Goal: Transaction & Acquisition: Purchase product/service

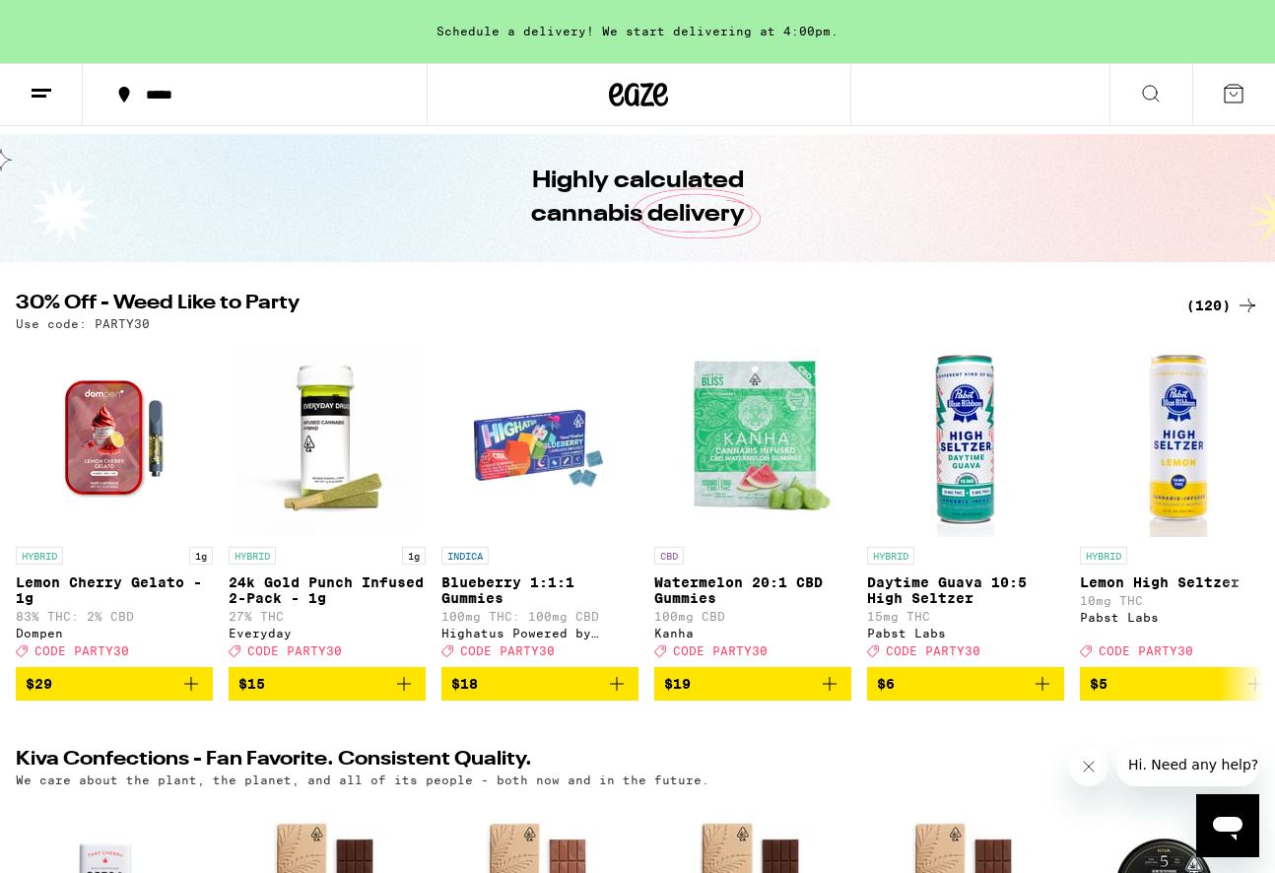
scroll to position [58, 0]
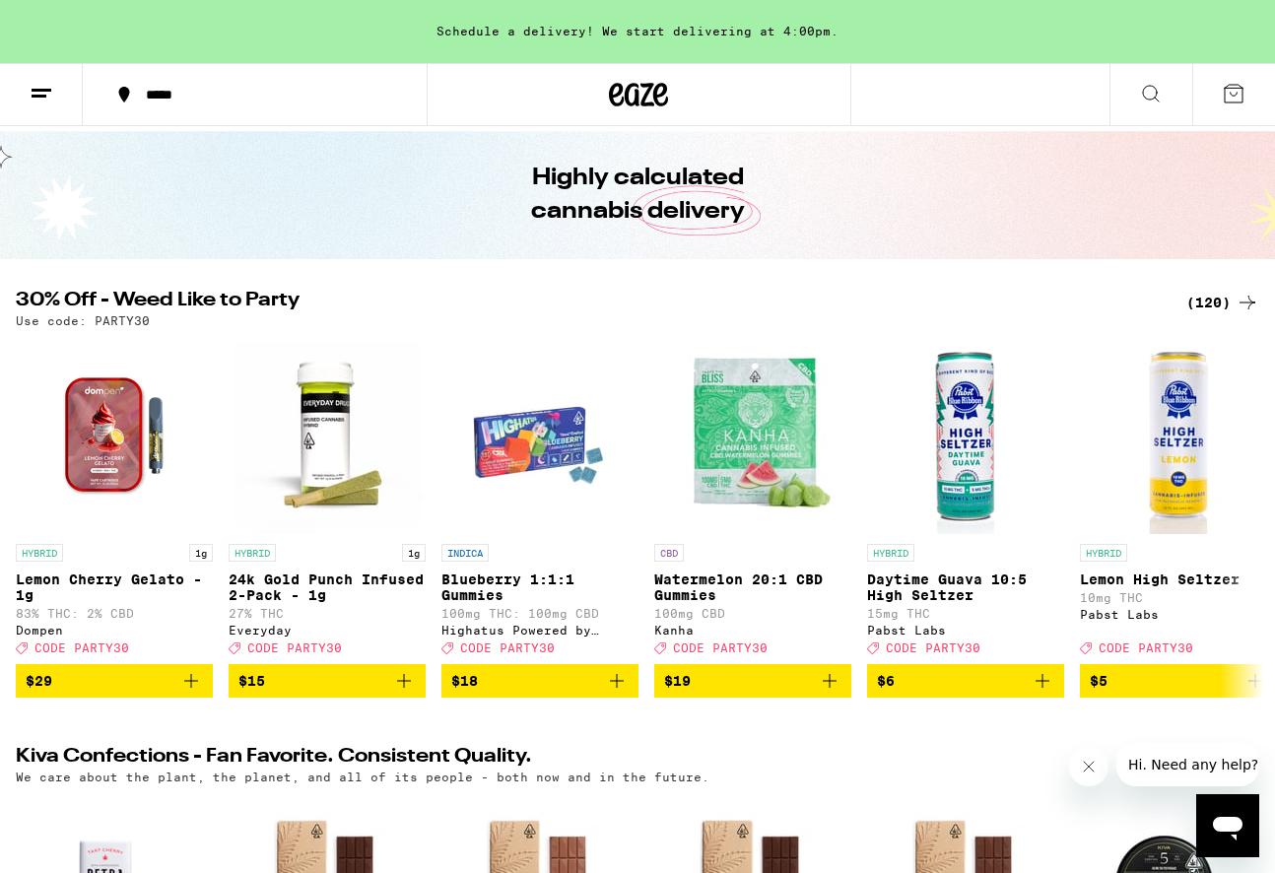
click at [1224, 298] on div "(120)" at bounding box center [1222, 303] width 73 height 24
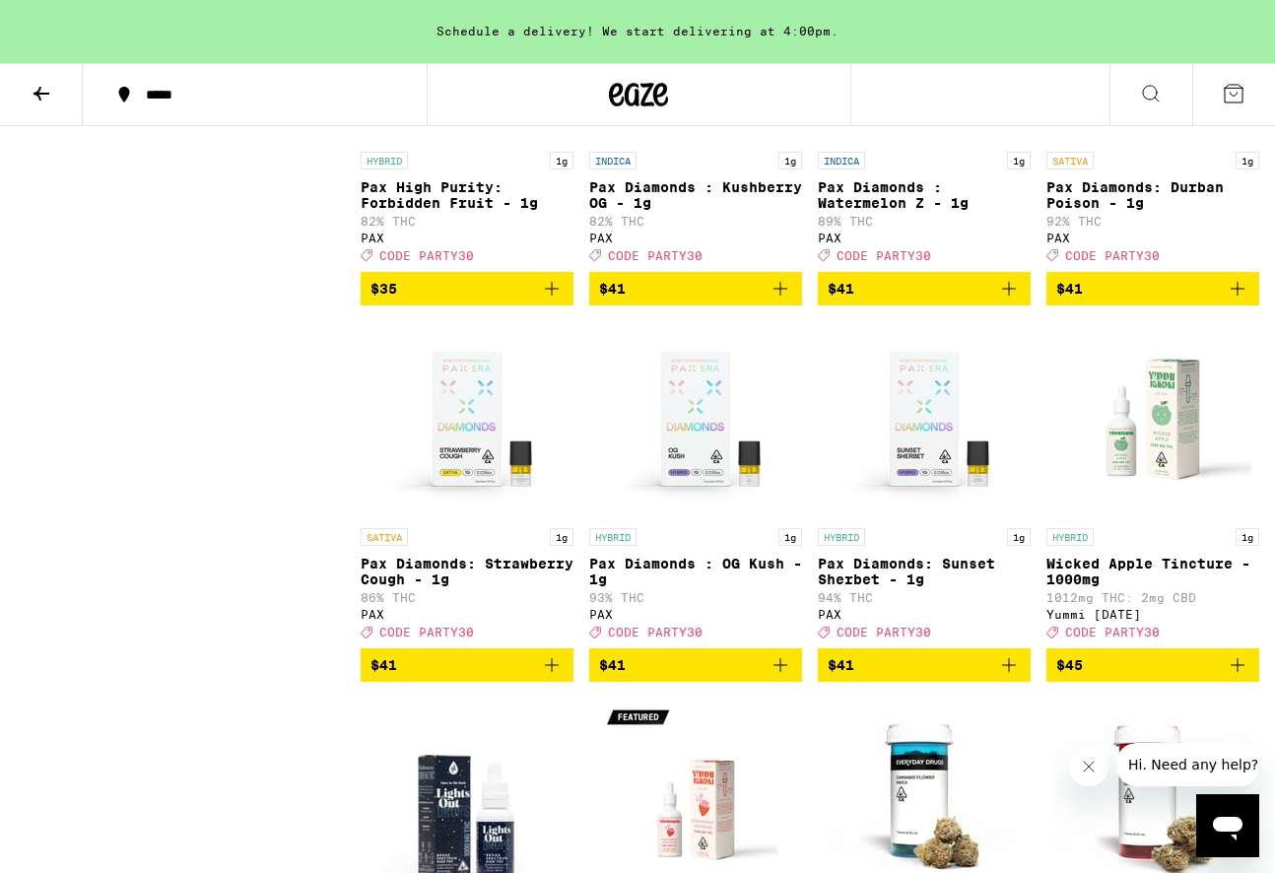
scroll to position [9712, 0]
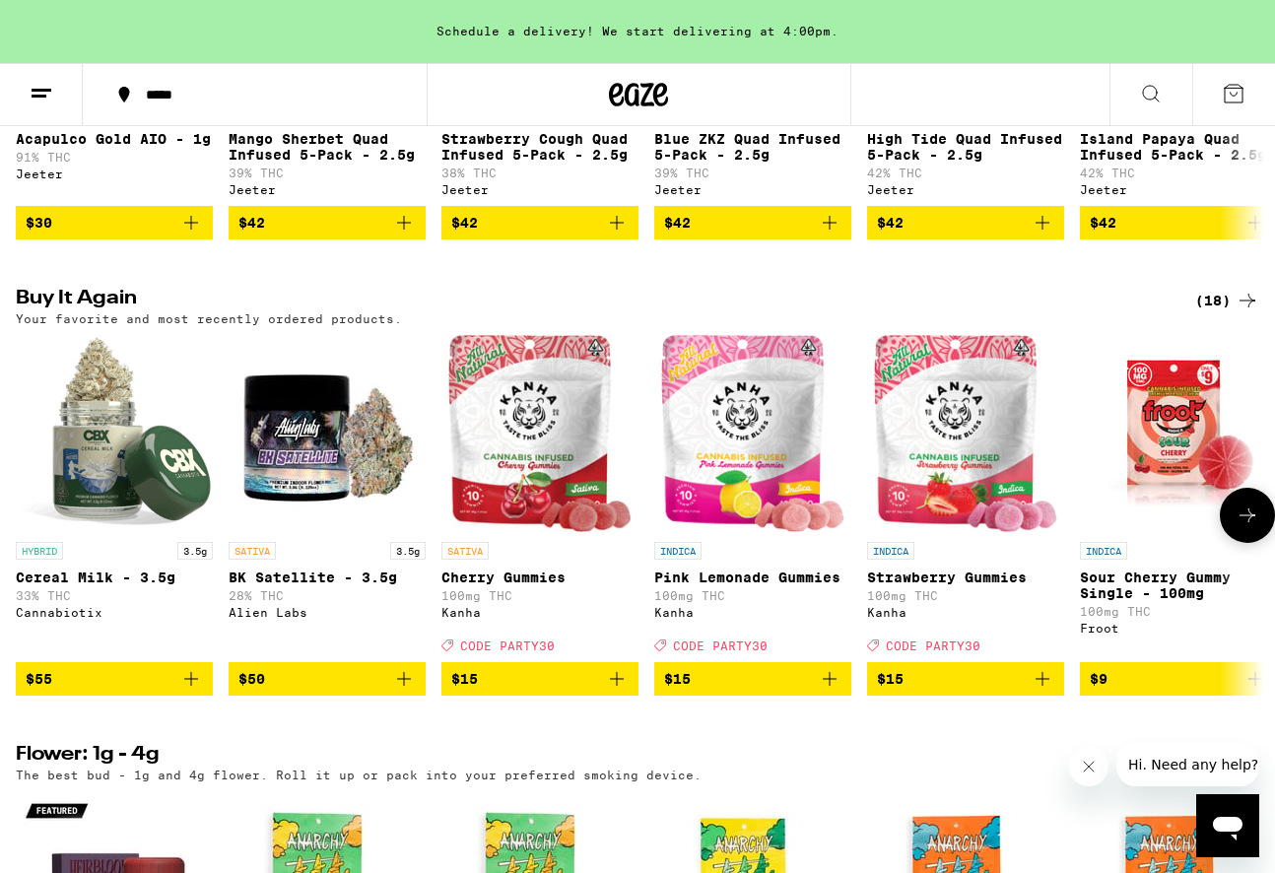
scroll to position [1420, 0]
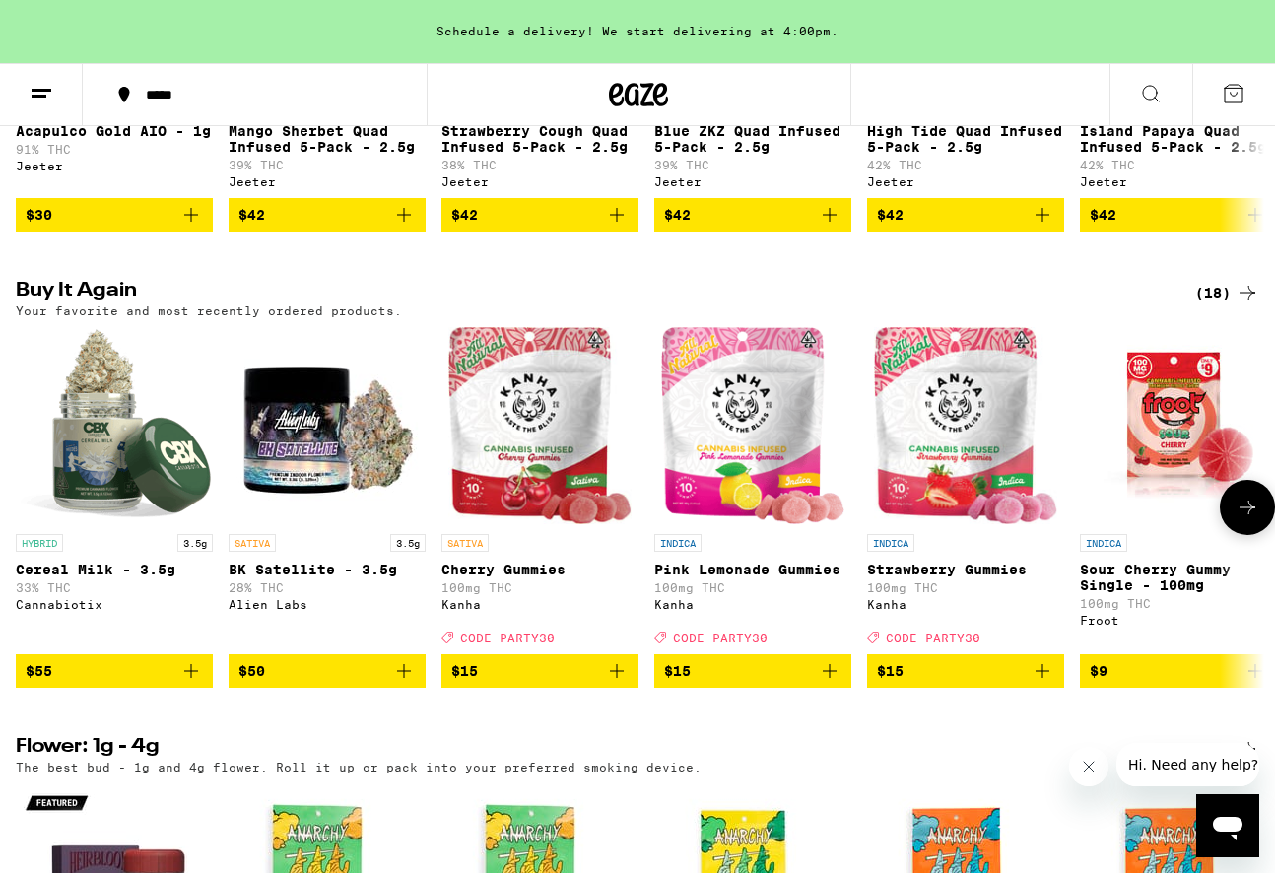
click at [1254, 519] on icon at bounding box center [1247, 508] width 24 height 24
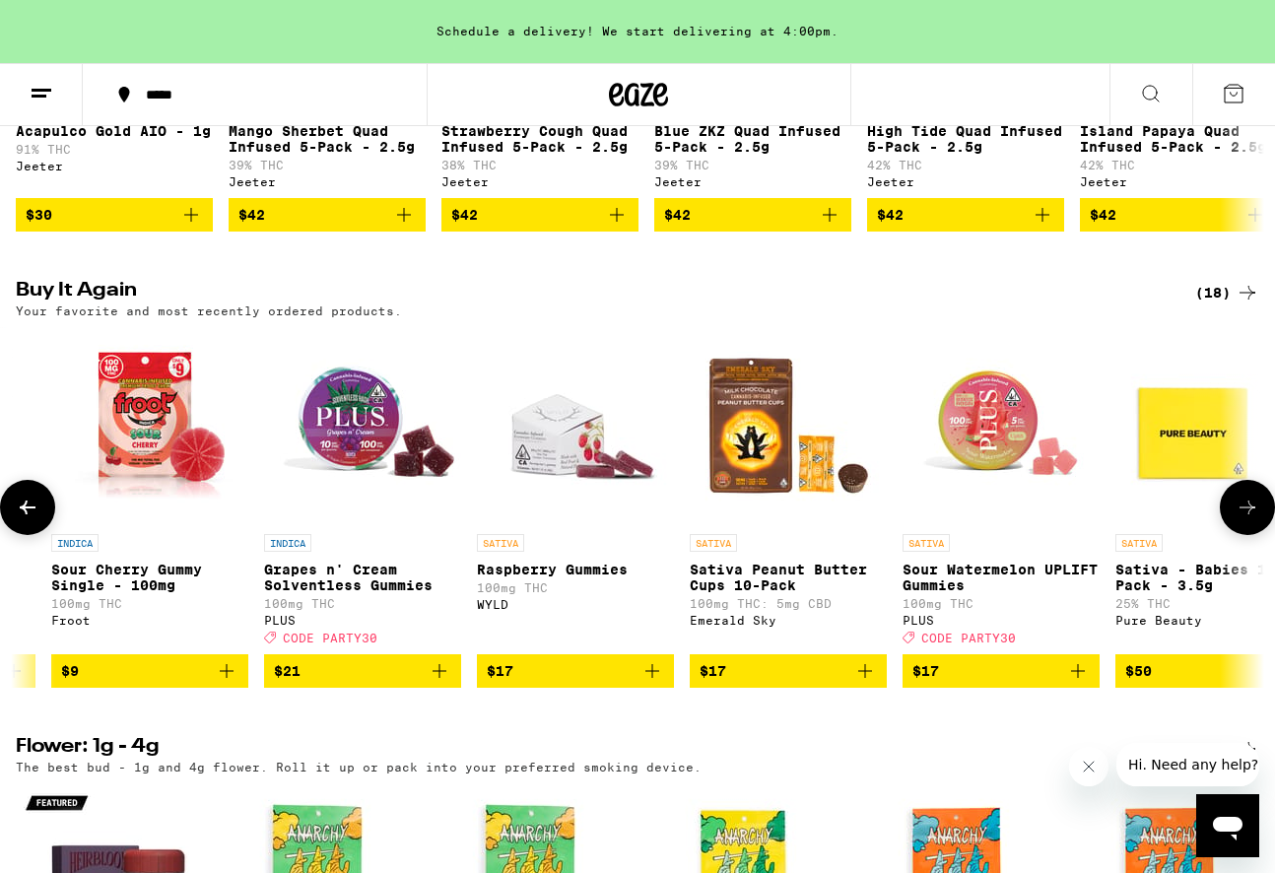
click at [1253, 519] on icon at bounding box center [1247, 508] width 24 height 24
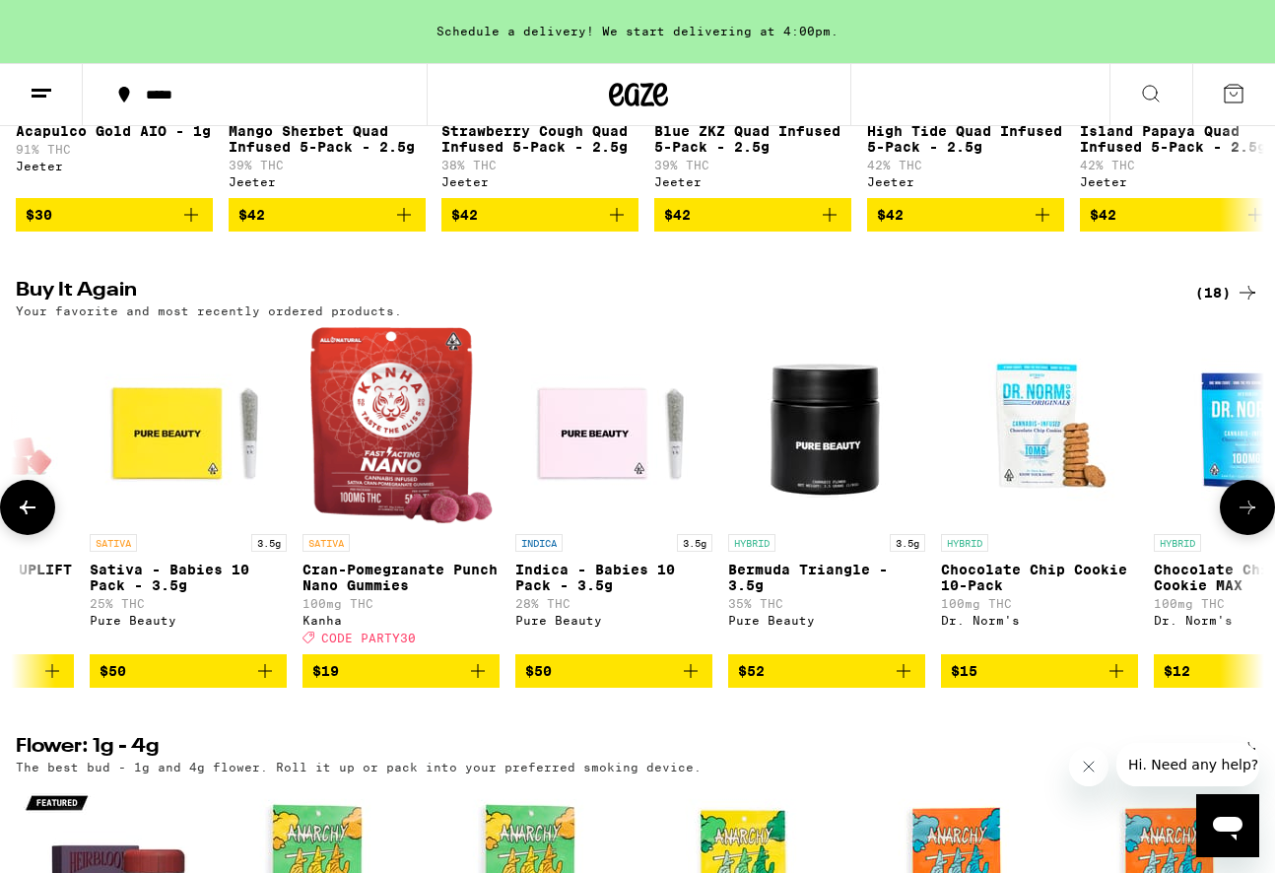
scroll to position [0, 2057]
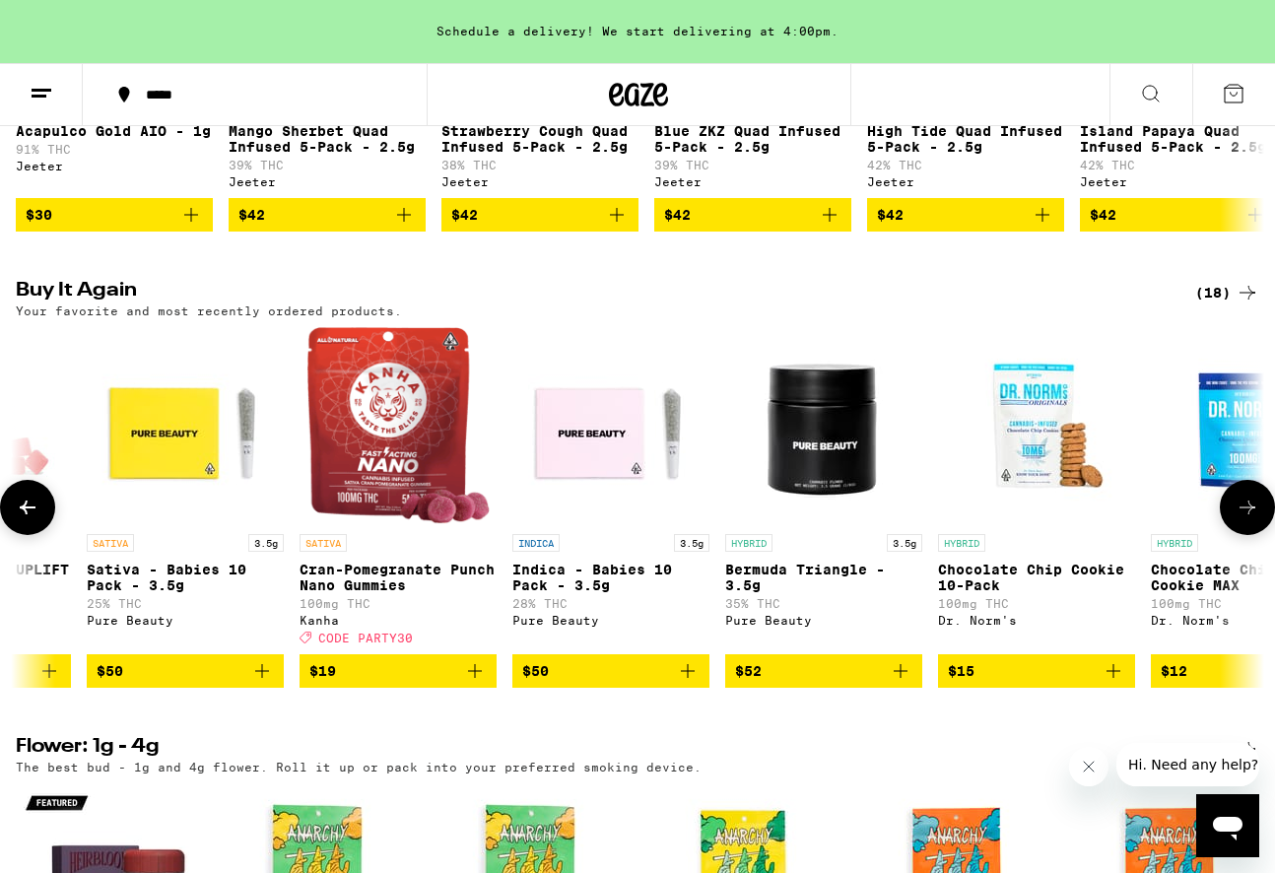
click at [1253, 519] on icon at bounding box center [1247, 508] width 24 height 24
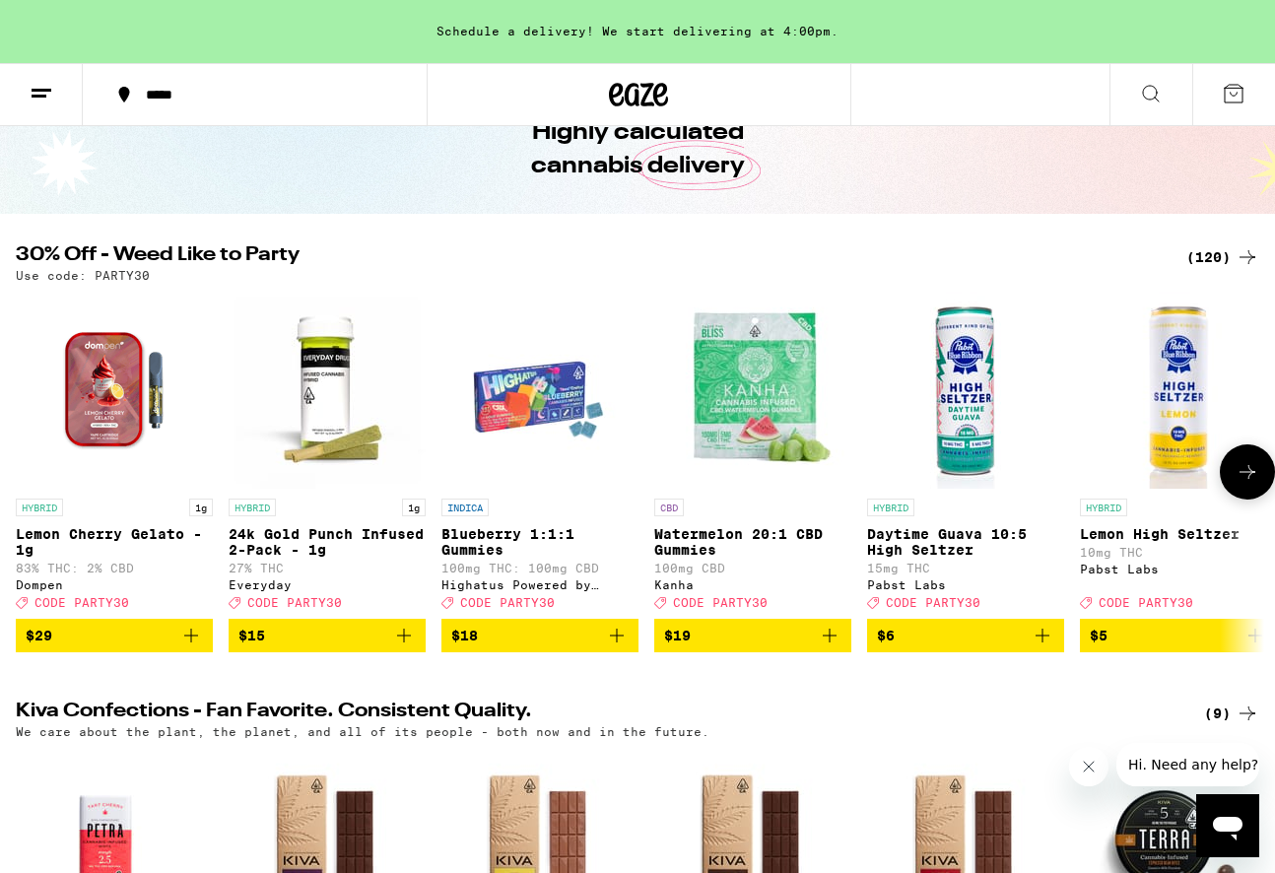
scroll to position [104, 0]
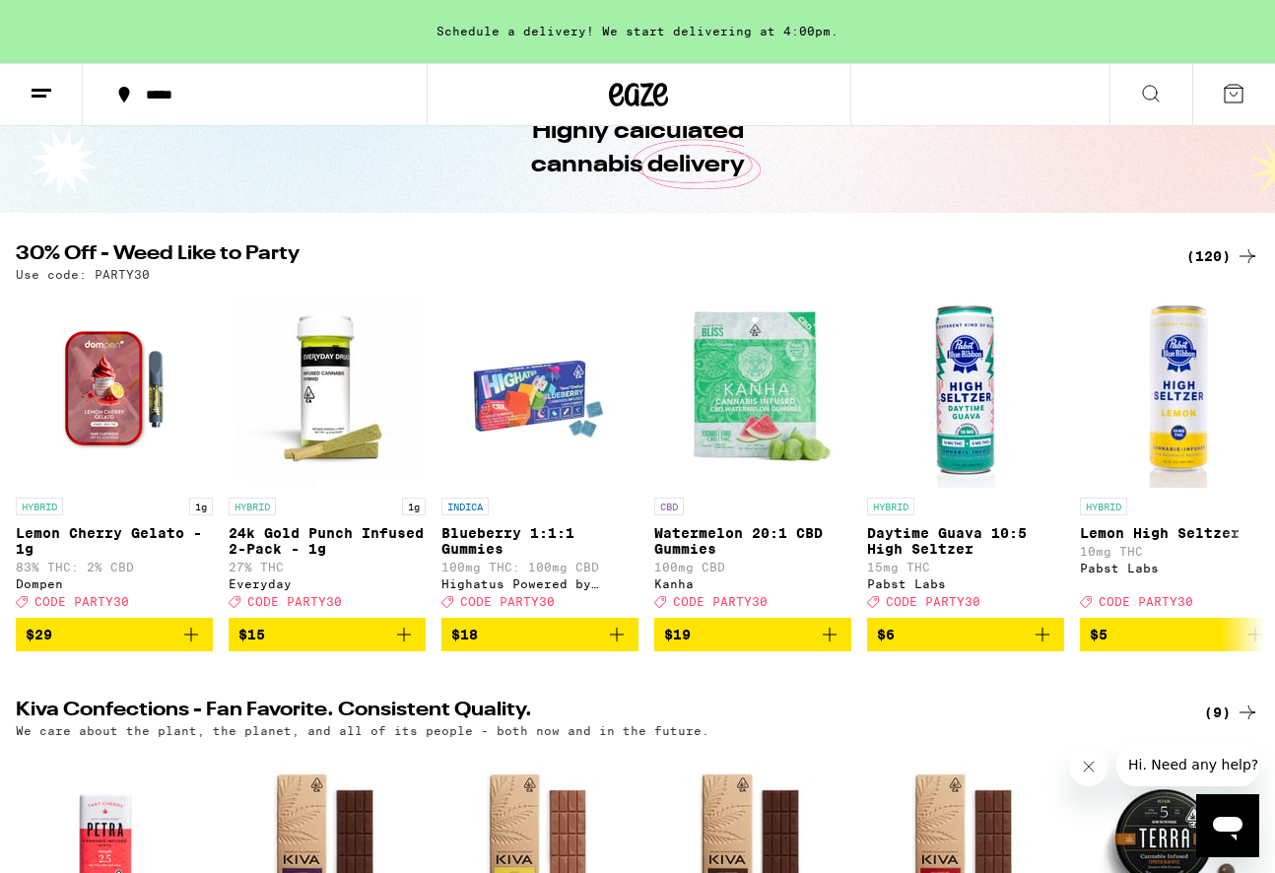
click at [1212, 258] on div "(120)" at bounding box center [1222, 256] width 73 height 24
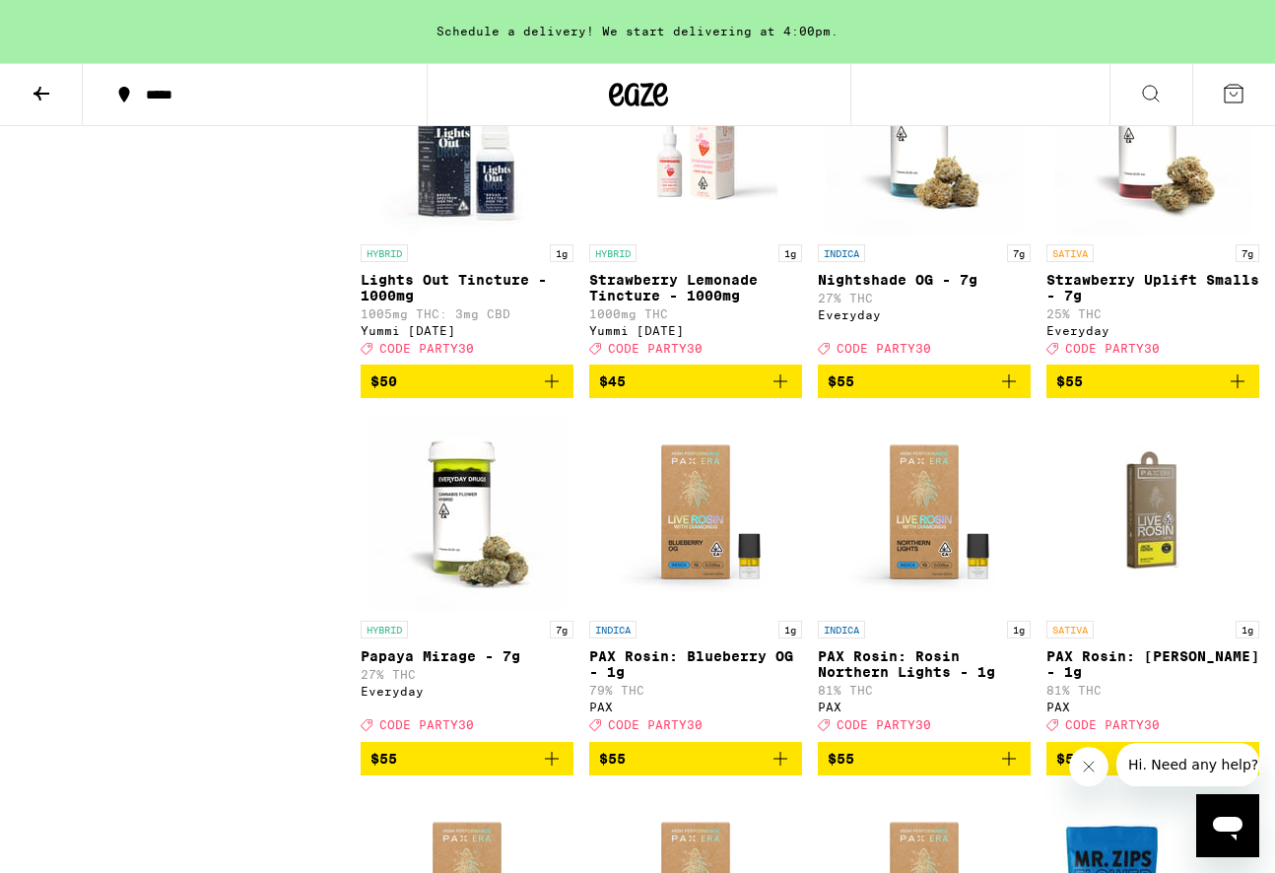
scroll to position [10417, 0]
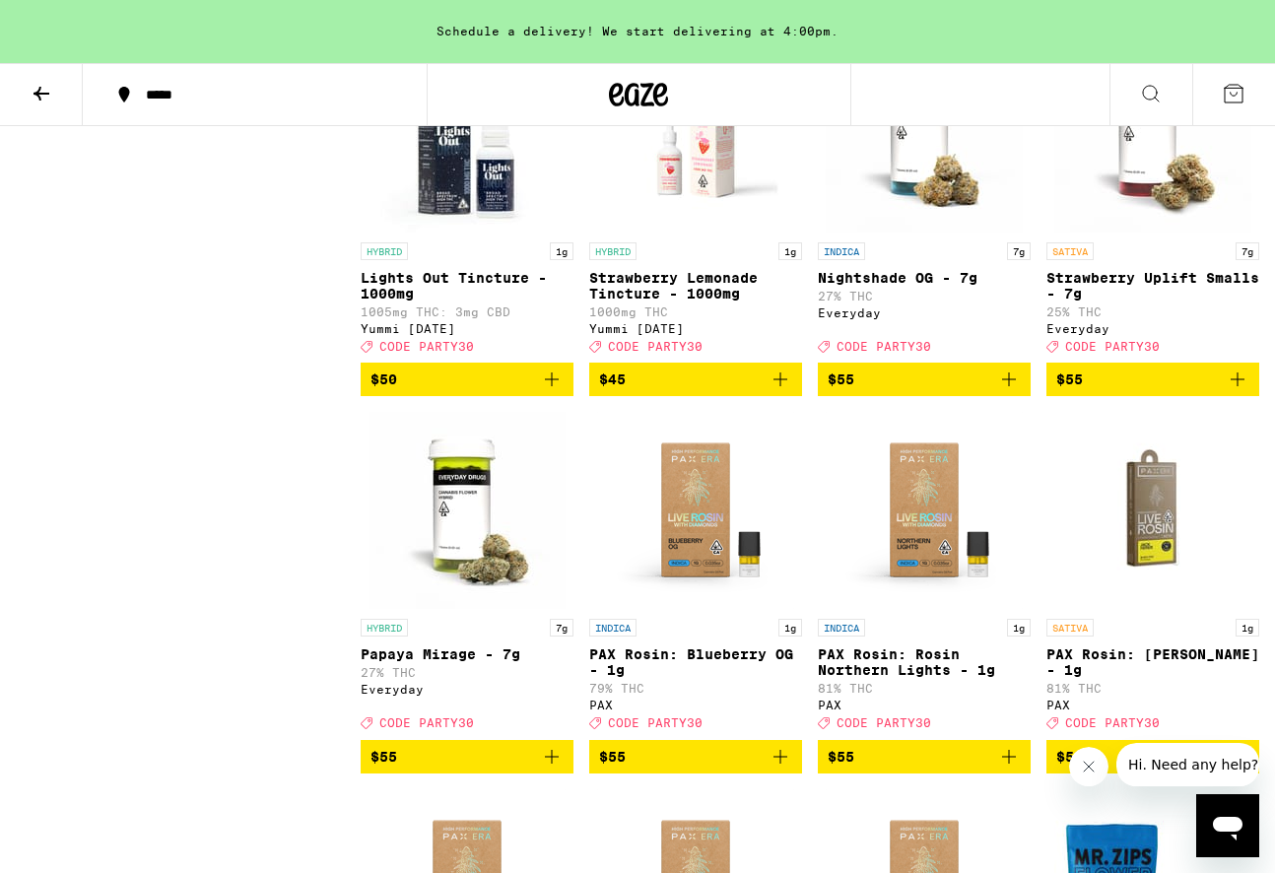
click at [911, 232] on img "Open page for Nightshade OG - 7g from Everyday" at bounding box center [924, 133] width 197 height 197
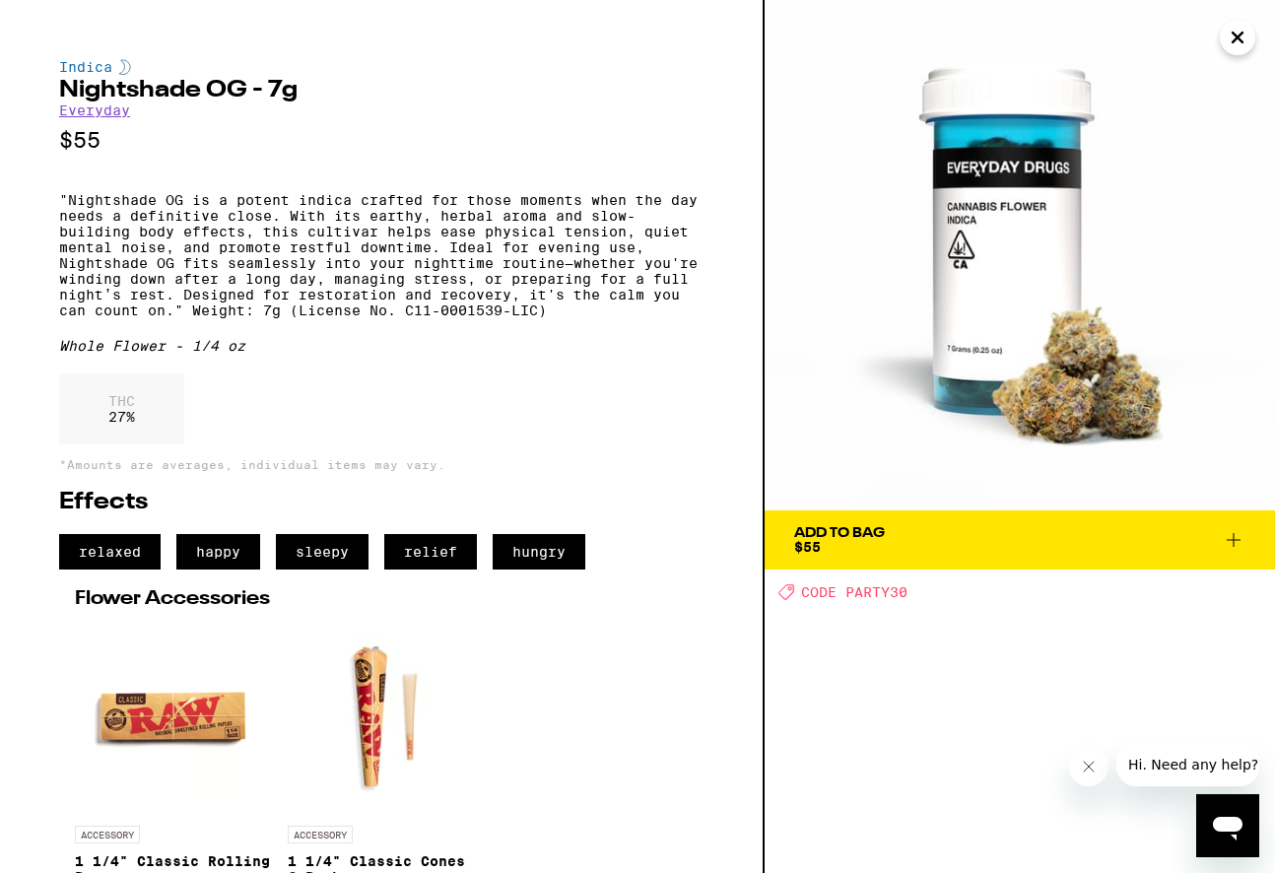
click at [1241, 42] on icon "Close" at bounding box center [1237, 38] width 10 height 10
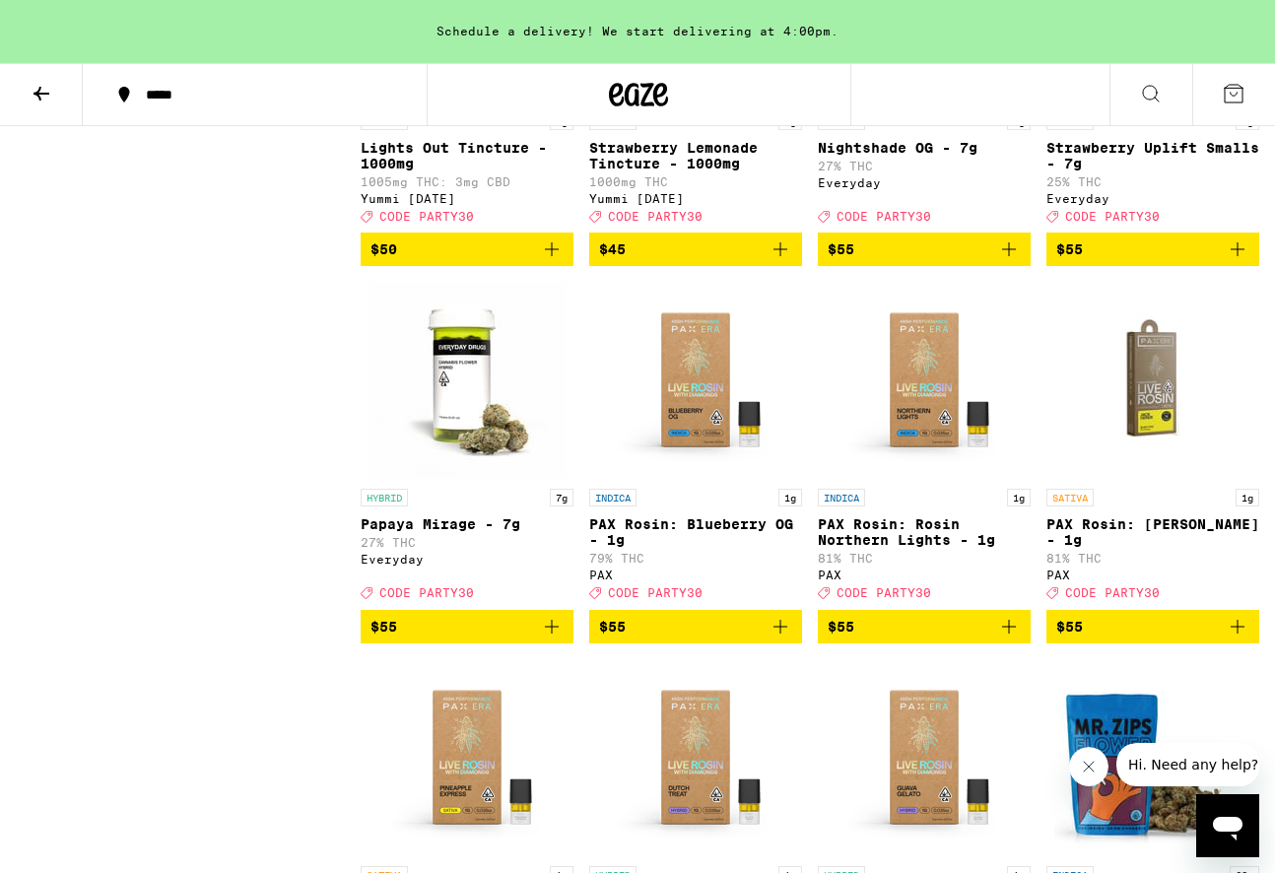
scroll to position [10545, 0]
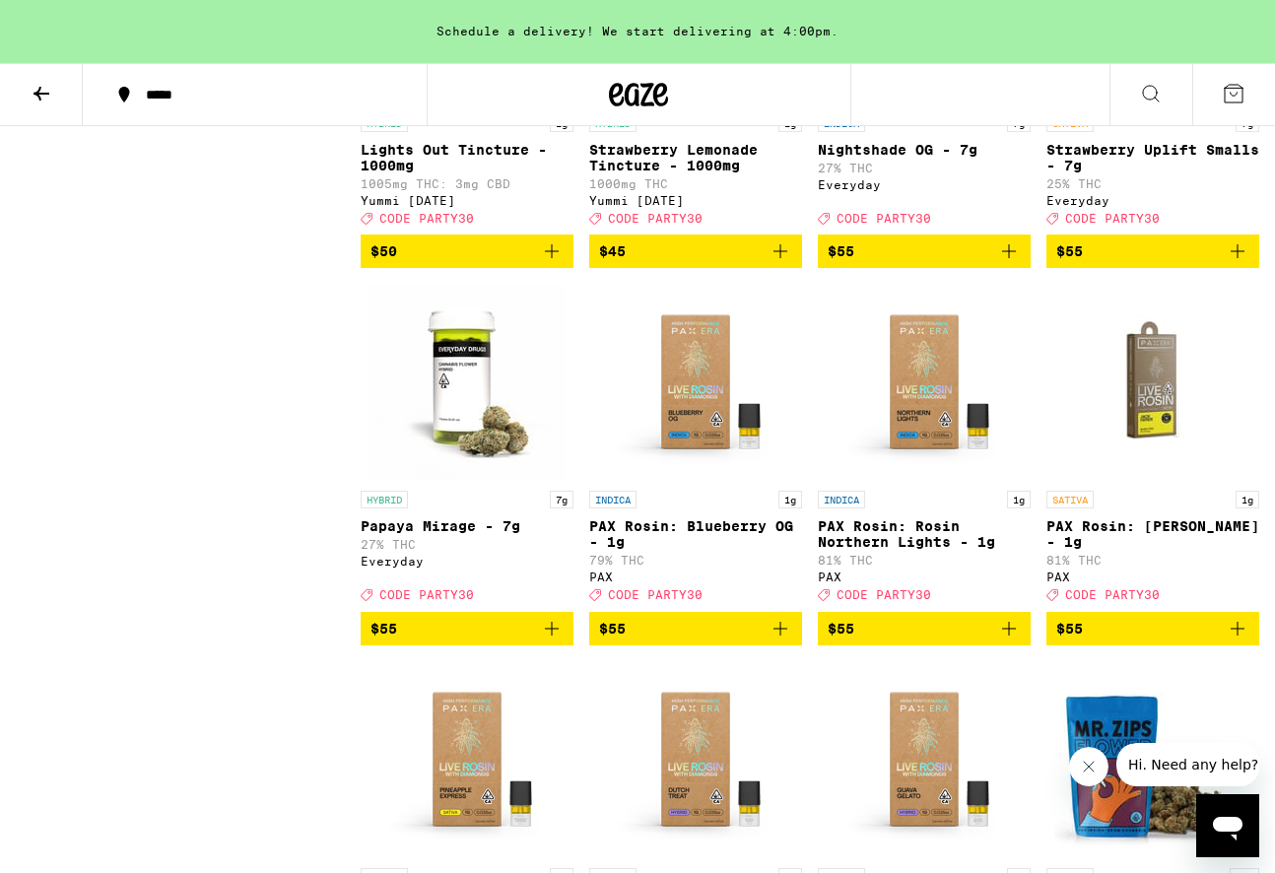
click at [1131, 104] on img "Open page for Strawberry Uplift Smalls - 7g from Everyday" at bounding box center [1152, 5] width 197 height 197
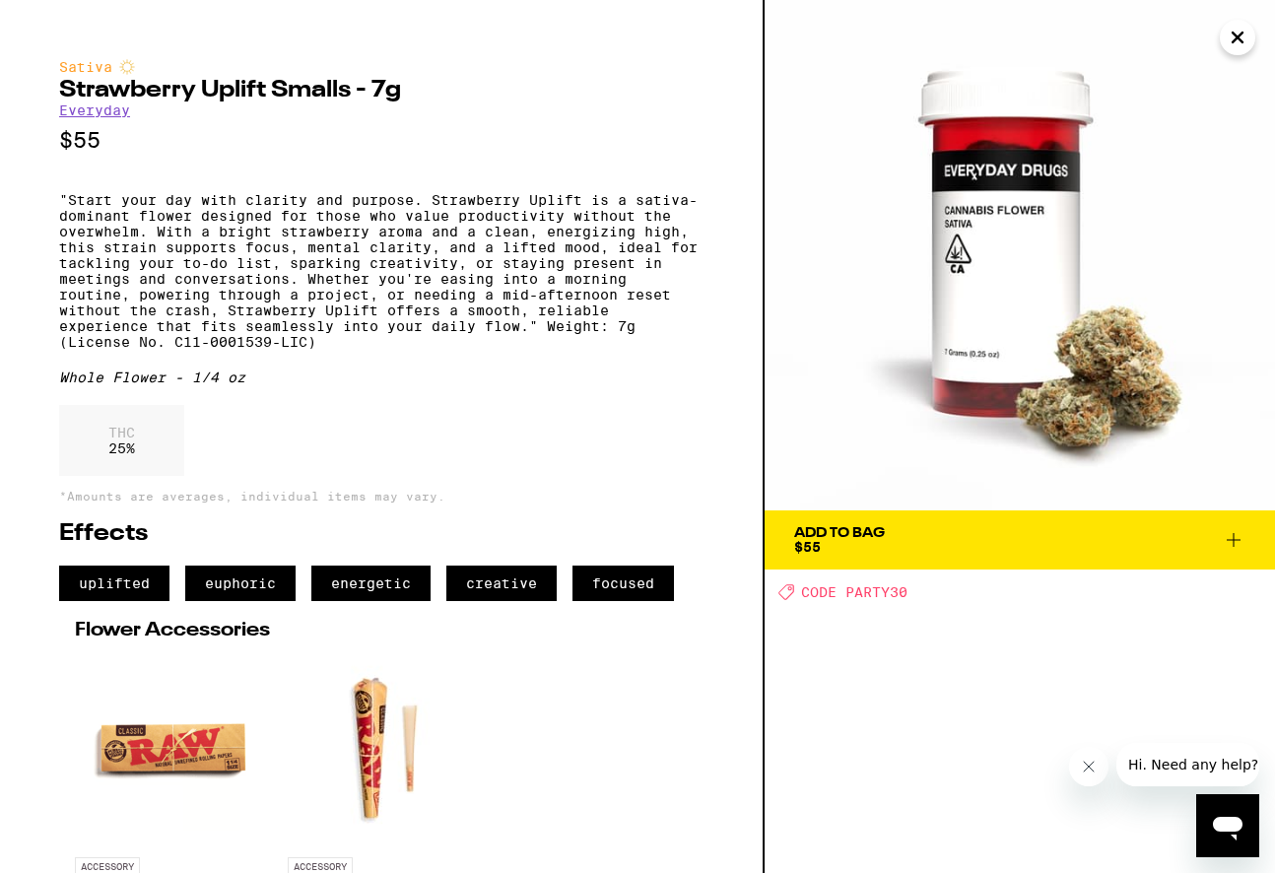
click at [1236, 40] on icon "Close" at bounding box center [1237, 38] width 24 height 30
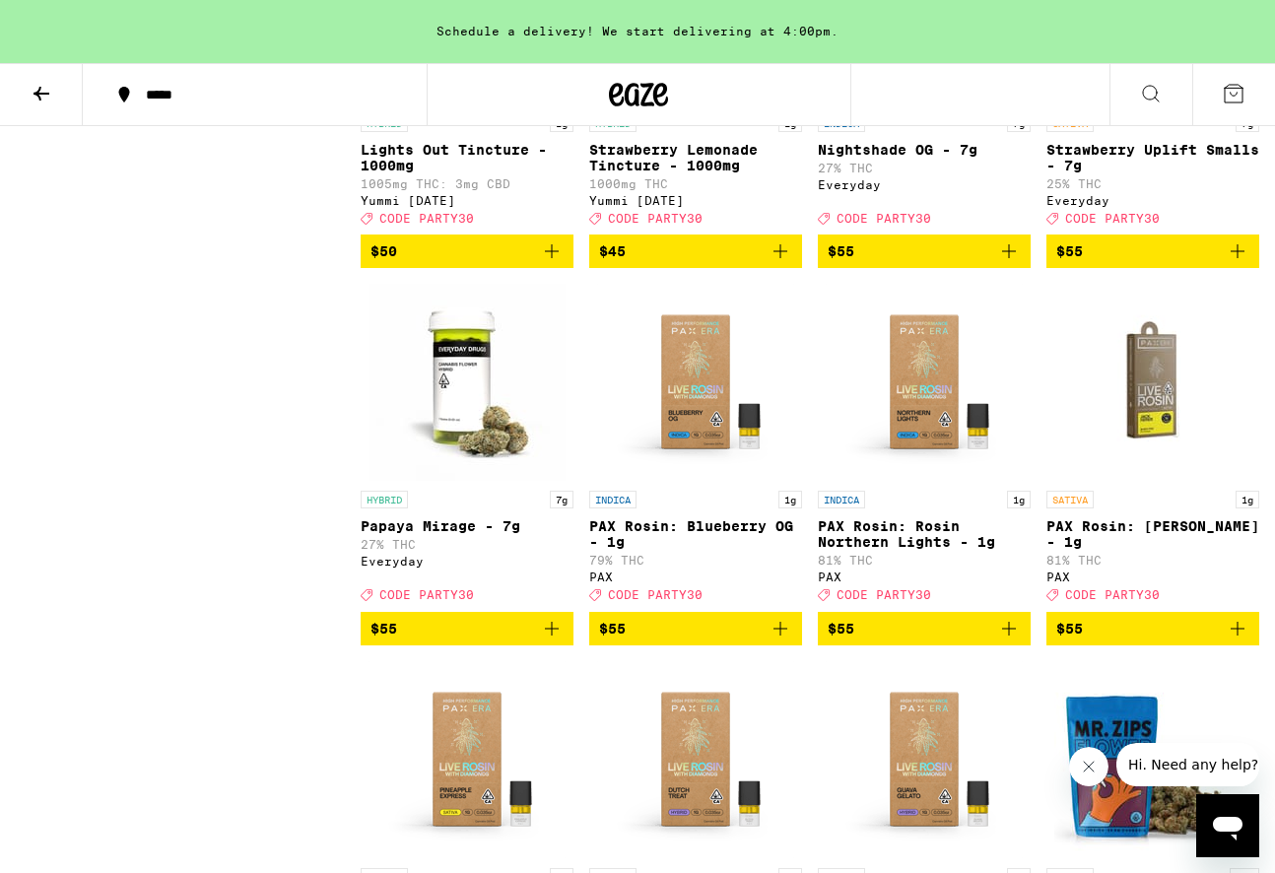
click at [1116, 104] on img "Open page for Strawberry Uplift Smalls - 7g from Everyday" at bounding box center [1152, 5] width 197 height 197
